Goal: Task Accomplishment & Management: Complete application form

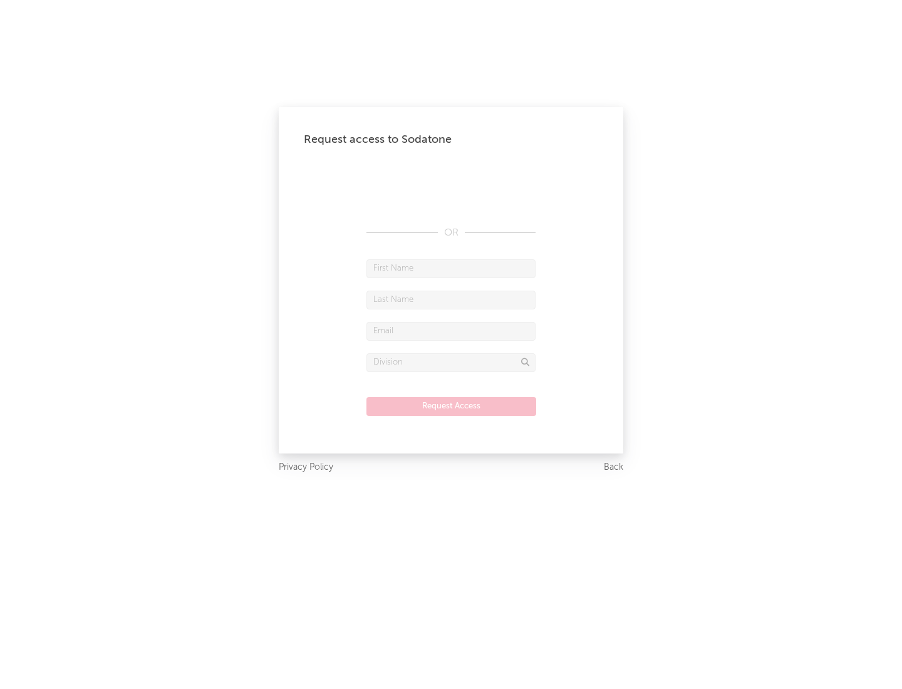
click at [451, 268] on input "text" at bounding box center [450, 268] width 169 height 19
type input "[PERSON_NAME]"
click at [451, 299] on input "text" at bounding box center [450, 300] width 169 height 19
type input "[PERSON_NAME]"
click at [451, 331] on input "text" at bounding box center [450, 331] width 169 height 19
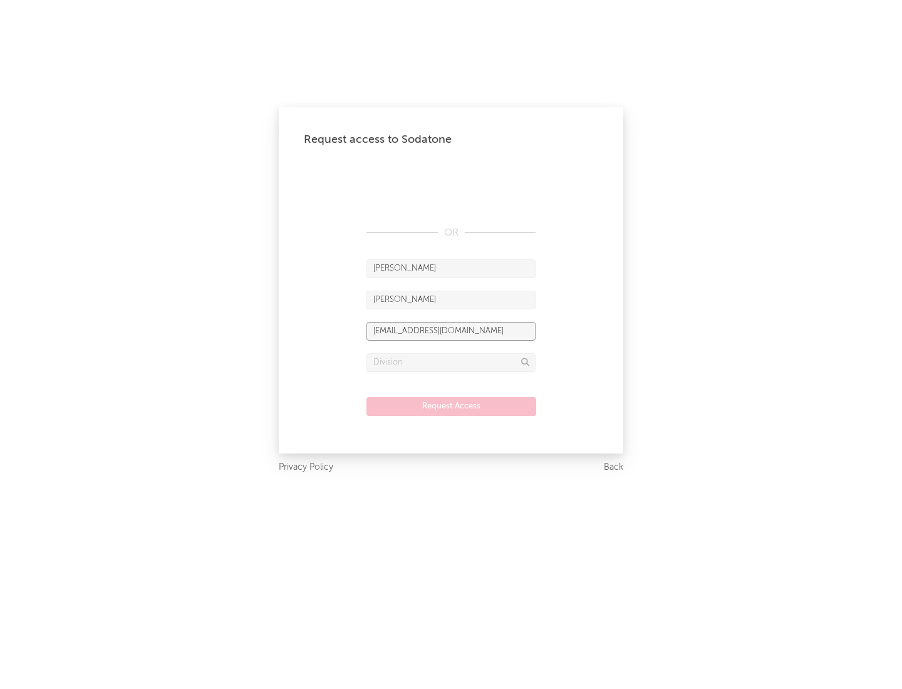
type input "[EMAIL_ADDRESS][DOMAIN_NAME]"
click at [451, 362] on input "text" at bounding box center [450, 362] width 169 height 19
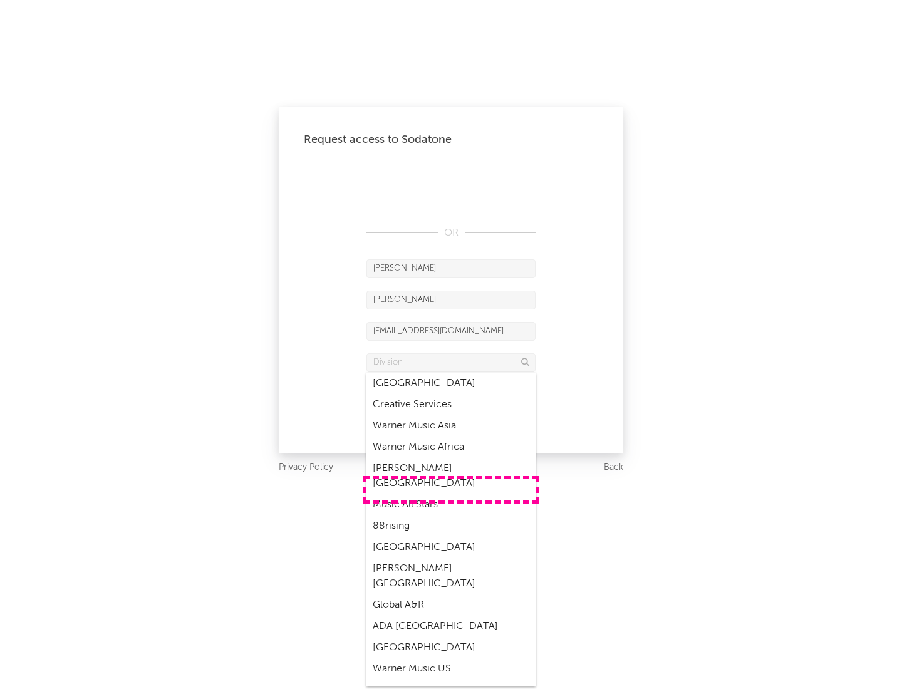
click at [451, 494] on div "Music All Stars" at bounding box center [450, 504] width 169 height 21
type input "Music All Stars"
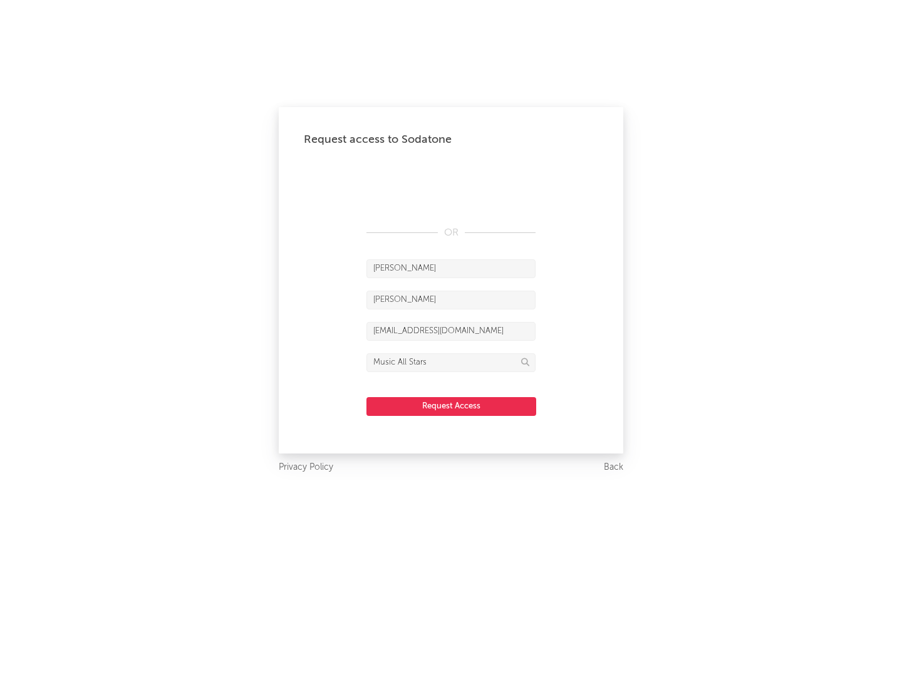
click at [451, 406] on button "Request Access" at bounding box center [451, 406] width 170 height 19
